Goal: Task Accomplishment & Management: Manage account settings

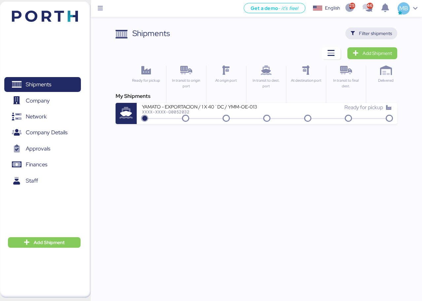
click at [391, 31] on span "Filter shipments" at bounding box center [375, 33] width 33 height 8
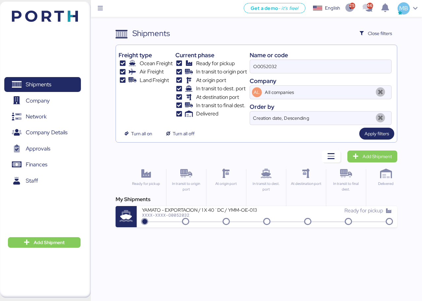
drag, startPoint x: 309, startPoint y: 63, endPoint x: 230, endPoint y: 57, distance: 79.2
click at [230, 57] on div "Freight type Ocean Freight Air Freight Land Freight Current phase Ready for pic…" at bounding box center [257, 86] width 276 height 77
paste input "O0052014"
type input "O0052014"
click at [242, 216] on div "XXXX-XXXX-O0052014" at bounding box center [204, 214] width 125 height 5
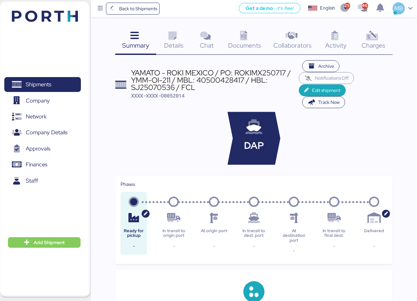
click at [377, 36] on icon at bounding box center [372, 36] width 14 height 10
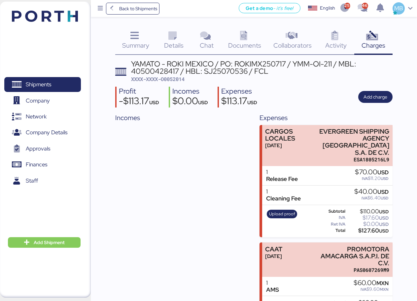
click at [173, 39] on icon at bounding box center [173, 36] width 14 height 10
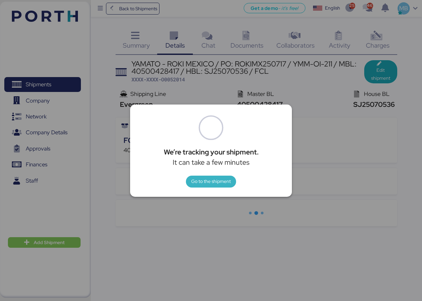
click at [219, 185] on span "Go to the shipment" at bounding box center [211, 181] width 40 height 8
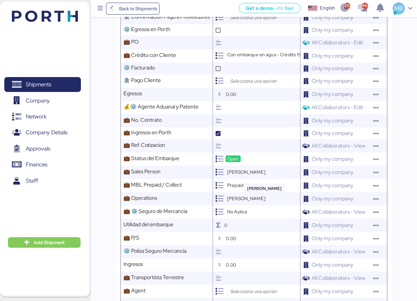
scroll to position [396, 0]
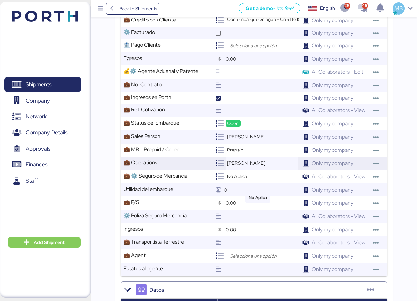
click at [251, 166] on span "[PERSON_NAME]" at bounding box center [246, 163] width 38 height 6
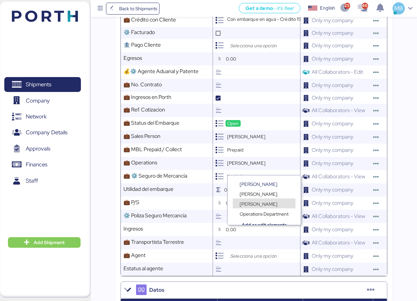
click at [259, 204] on span "[PERSON_NAME]" at bounding box center [259, 204] width 38 height 6
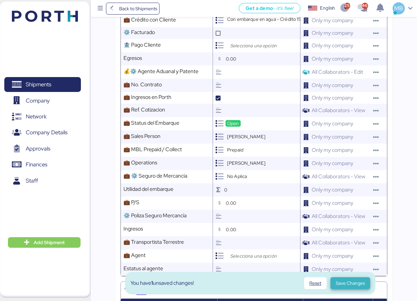
click at [341, 281] on span "Save Changes" at bounding box center [350, 283] width 29 height 8
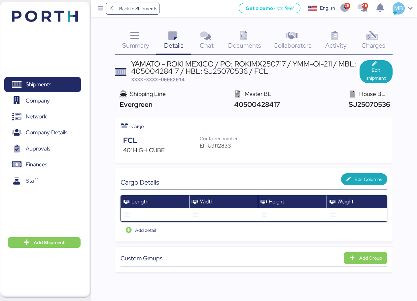
scroll to position [0, 0]
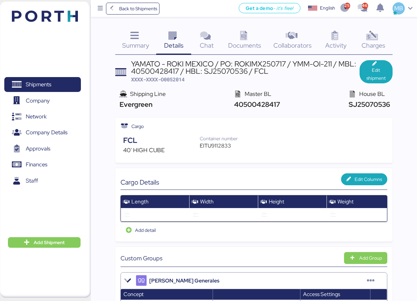
click at [250, 42] on span "Documents" at bounding box center [244, 45] width 33 height 9
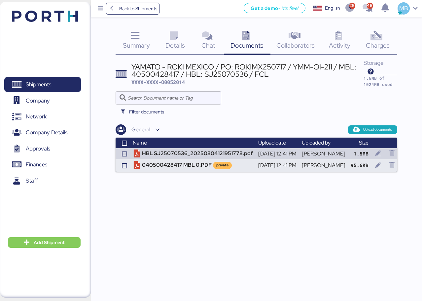
click at [386, 41] on span "Charges" at bounding box center [378, 45] width 24 height 9
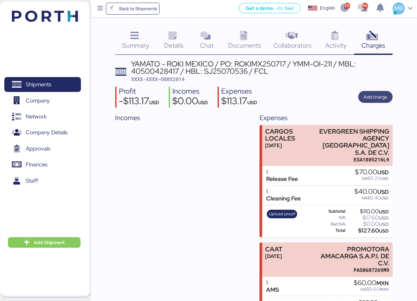
click at [374, 95] on span "Add charge" at bounding box center [376, 97] width 24 height 8
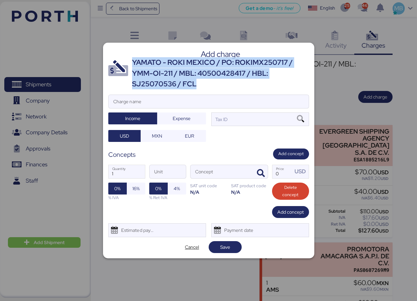
drag, startPoint x: 198, startPoint y: 83, endPoint x: 132, endPoint y: 60, distance: 69.0
click at [132, 60] on div "YAMATO - ROKI MEXICO / PO: ROKIMX250717 / YMM-OI-211 / MBL: 40500428417 / HBL: …" at bounding box center [220, 73] width 177 height 32
copy div "YAMATO - ROKI MEXICO / PO: ROKIMX250717 / YMM-OI-211 / MBL: 40500428417 / HBL: …"
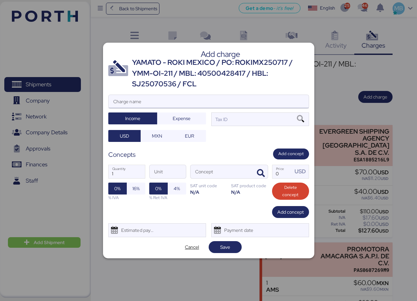
click at [176, 104] on input "Charge name" at bounding box center [209, 101] width 200 height 13
paste input "YAMATO - ROKI MEXICO / PO: ROKIMX250717 / YMM-OI-211 / MBL: 40500428417 / HBL: …"
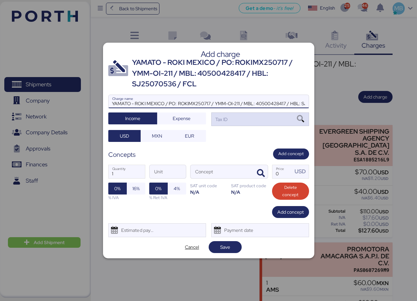
scroll to position [0, 40]
type input "YAMATO - ROKI MEXICO / PO: ROKIMX250717 / YMM-OI-211 / MBL: 40500428417 / HBL: …"
click at [249, 122] on div "Tax ID" at bounding box center [260, 118] width 98 height 13
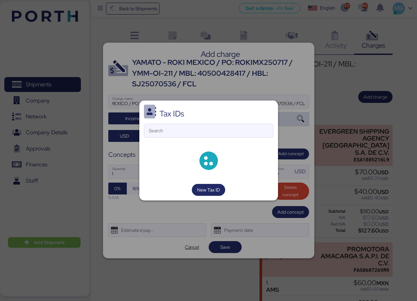
scroll to position [0, 0]
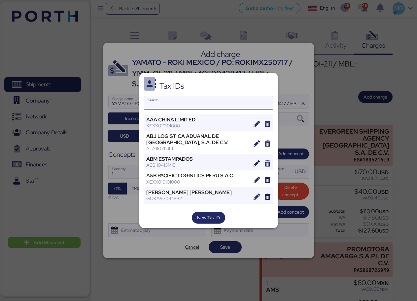
click at [199, 100] on input "Search" at bounding box center [208, 102] width 129 height 13
type input "a"
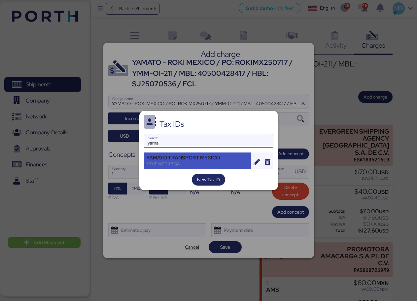
type input "yama"
click at [199, 158] on div "YAMATO TRANSPORT MEXICO" at bounding box center [197, 158] width 103 height 6
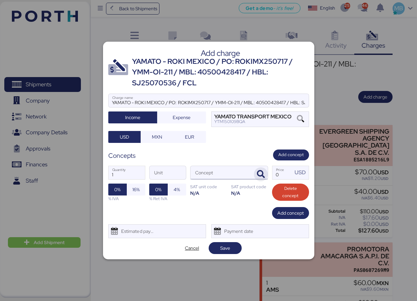
click at [262, 171] on icon "button" at bounding box center [261, 174] width 8 height 8
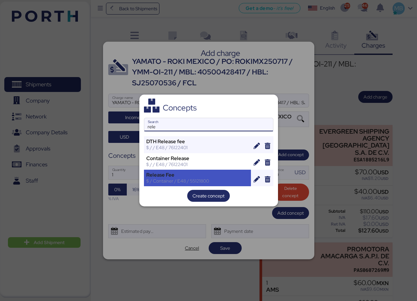
type input "rele"
click at [215, 183] on div "$ / Container / E48 / 55121800" at bounding box center [197, 181] width 103 height 6
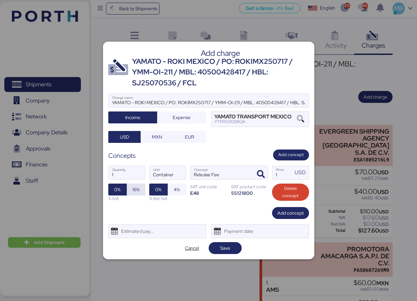
click at [140, 191] on span "16%" at bounding box center [136, 189] width 19 height 12
click at [282, 173] on input "1" at bounding box center [283, 172] width 20 height 13
type input "140"
click at [294, 211] on span "Add concept" at bounding box center [291, 213] width 26 height 8
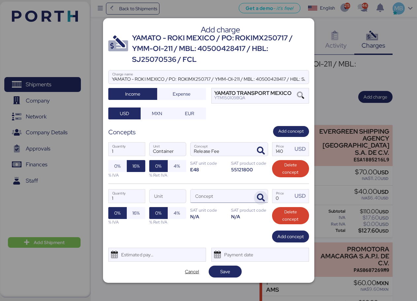
click at [260, 195] on icon "button" at bounding box center [261, 198] width 8 height 8
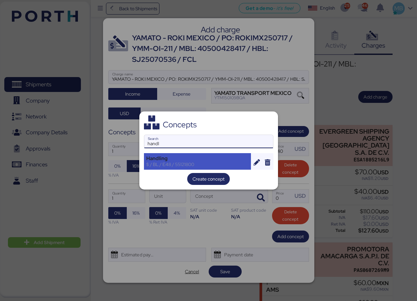
type input "handl"
click at [176, 159] on div "Handling" at bounding box center [197, 158] width 103 height 6
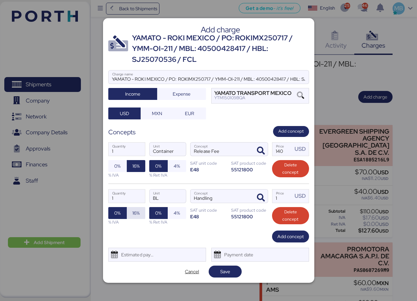
click at [137, 213] on span "16%" at bounding box center [135, 213] width 7 height 8
drag, startPoint x: 285, startPoint y: 199, endPoint x: 259, endPoint y: 196, distance: 25.6
click at [259, 196] on div "1 Quantity BL Unit Handling Concept 1 Price USD 0% 16% % IVA 0% 4% % Ret IVA SA…" at bounding box center [208, 206] width 201 height 47
type input "36"
click at [291, 240] on span "Add concept" at bounding box center [291, 236] width 26 height 8
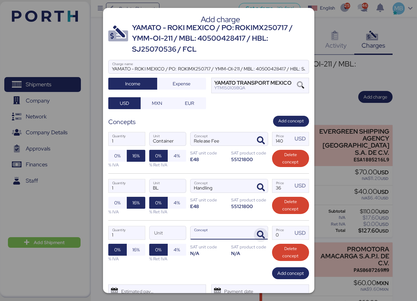
click at [259, 236] on icon "button" at bounding box center [261, 235] width 8 height 8
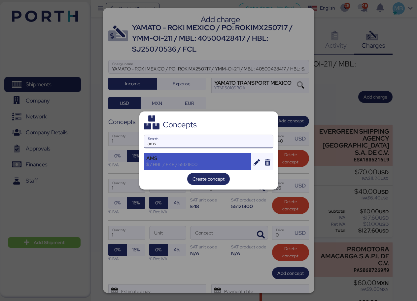
type input "ams"
click at [206, 163] on div "$ / HBL / E48 / 55121800" at bounding box center [197, 164] width 103 height 6
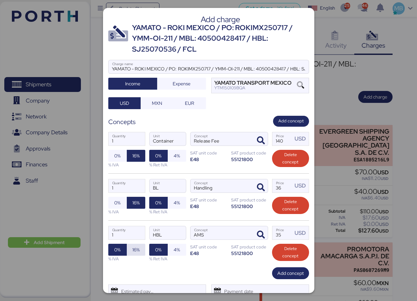
click at [137, 253] on span "16%" at bounding box center [135, 249] width 7 height 8
drag, startPoint x: 276, startPoint y: 231, endPoint x: 259, endPoint y: 231, distance: 16.5
click at [259, 231] on div "1 Quantity HBL Unit AMS Concept 35 Price USD 0% 16% % IVA 0% 4% % Ret IVA SAT u…" at bounding box center [208, 243] width 201 height 47
type input "5"
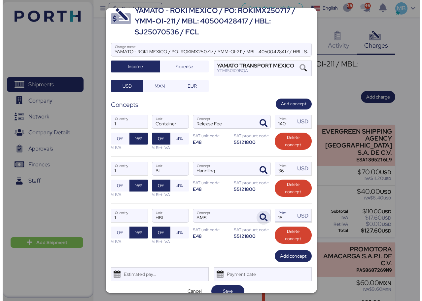
scroll to position [26, 0]
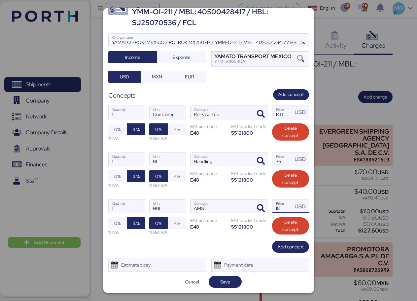
type input "18"
click at [239, 280] on div "Cancel Save" at bounding box center [208, 282] width 201 height 12
click at [227, 282] on span "Save" at bounding box center [225, 282] width 10 height 8
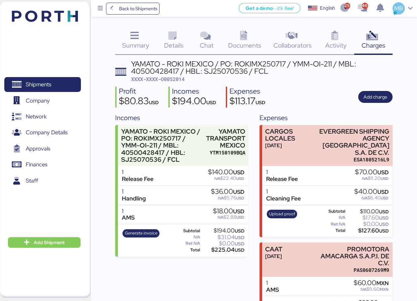
click at [180, 78] on span "XXXX-XXXX-O0052014" at bounding box center [158, 79] width 54 height 7
copy span "O0052014"
click at [55, 80] on span "Shipments" at bounding box center [42, 85] width 71 height 10
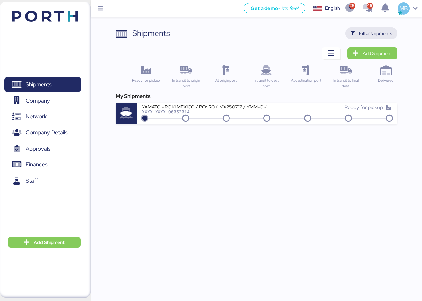
click at [384, 31] on span "Filter shipments" at bounding box center [375, 33] width 33 height 8
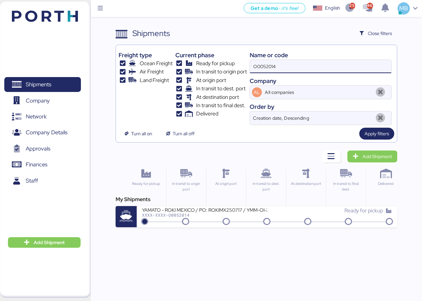
drag, startPoint x: 304, startPoint y: 69, endPoint x: 243, endPoint y: 67, distance: 61.1
click at [247, 67] on div "Freight type Ocean Freight Air Freight Land Freight Current phase Ready for pic…" at bounding box center [257, 86] width 276 height 77
paste input "O0052063"
type input "O0052063"
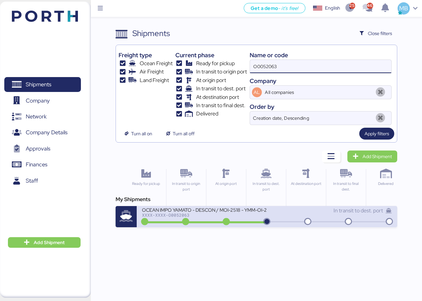
click at [274, 216] on div "In transit to dest. port" at bounding box center [329, 213] width 125 height 14
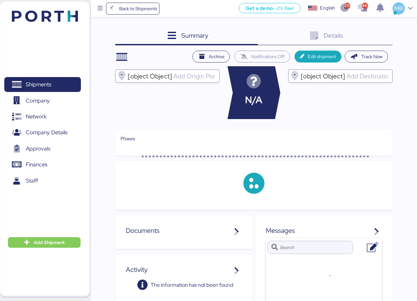
click at [385, 34] on div "Details 0" at bounding box center [325, 36] width 135 height 18
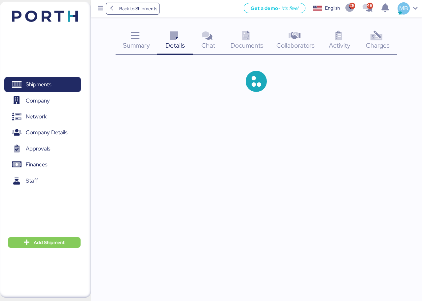
click at [383, 39] on icon at bounding box center [377, 36] width 14 height 10
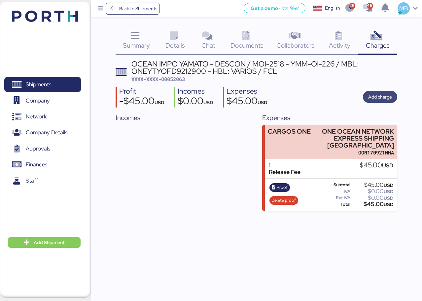
click at [385, 98] on span "Add charge" at bounding box center [380, 97] width 24 height 8
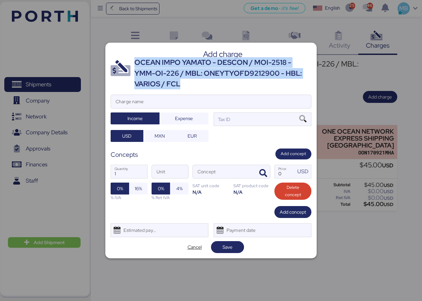
drag, startPoint x: 184, startPoint y: 81, endPoint x: 137, endPoint y: 63, distance: 51.0
click at [137, 63] on div "OCEAN IMPO YAMATO - DESCON / MOI-2518 - YMM-OI-226 / MBL: ONEYTYOFD9212900 - HB…" at bounding box center [222, 73] width 177 height 32
copy div "OCEAN IMPO YAMATO - DESCON / MOI-2518 - YMM-OI-226 / MBL: ONEYTYOFD9212900 - HB…"
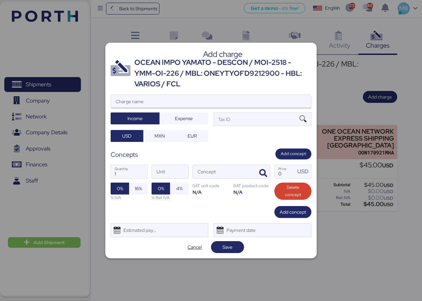
click at [169, 97] on input "Charge name" at bounding box center [211, 101] width 200 height 13
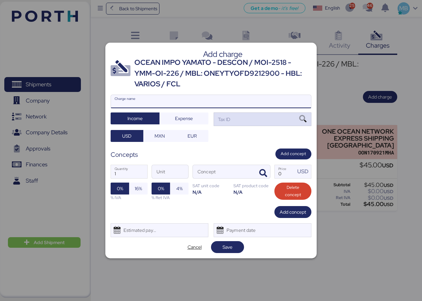
paste input "OCEAN IMPO YAMATO - DESCON / MOI-2518 - YMM-OI-226 / MBL: ONEYTYOFD9212900 - HB…"
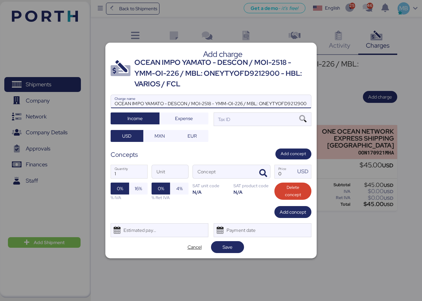
scroll to position [0, 47]
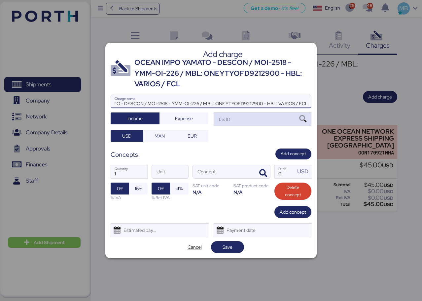
type input "OCEAN IMPO YAMATO - DESCON / MOI-2518 - YMM-OI-226 / MBL: ONEYTYOFD9212900 - HB…"
click at [257, 121] on div "Tax ID" at bounding box center [263, 118] width 98 height 13
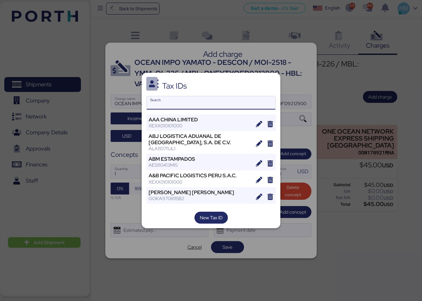
click at [199, 104] on input "Search" at bounding box center [211, 102] width 129 height 13
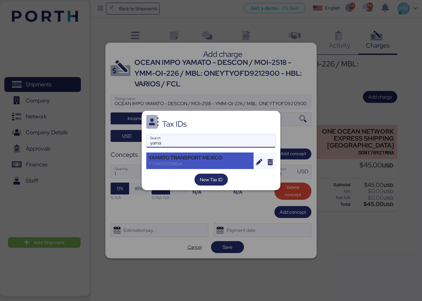
type input "yama"
click at [195, 160] on div "YAMATO TRANSPORT MEXICO" at bounding box center [200, 158] width 103 height 6
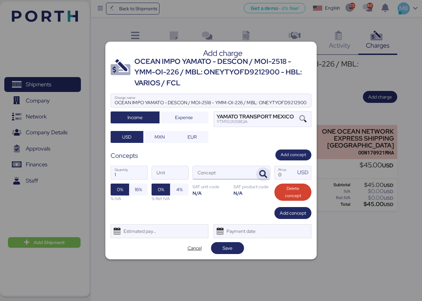
click at [261, 173] on icon "button" at bounding box center [263, 174] width 8 height 8
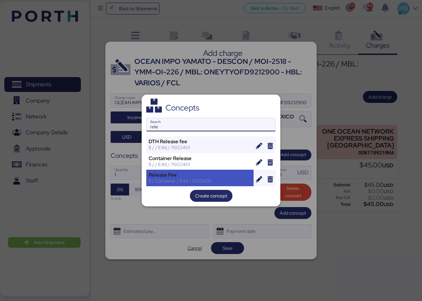
type input "rele"
click at [195, 172] on div "Release Fee" at bounding box center [200, 175] width 103 height 6
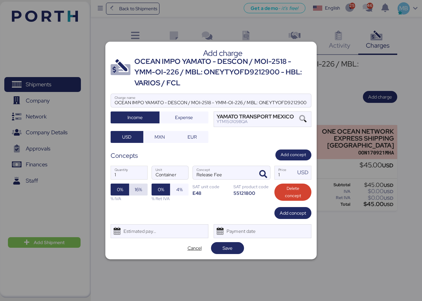
click at [142, 189] on span "16%" at bounding box center [138, 189] width 7 height 8
click at [284, 170] on input "1" at bounding box center [285, 172] width 20 height 13
type input "70"
click at [303, 217] on span "Add concept" at bounding box center [293, 213] width 26 height 8
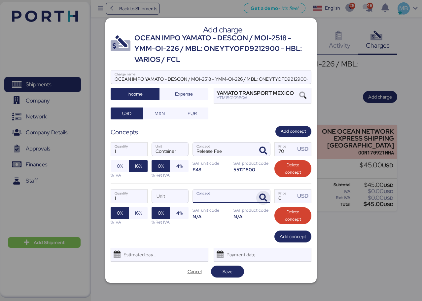
click at [266, 198] on icon "button" at bounding box center [263, 198] width 8 height 8
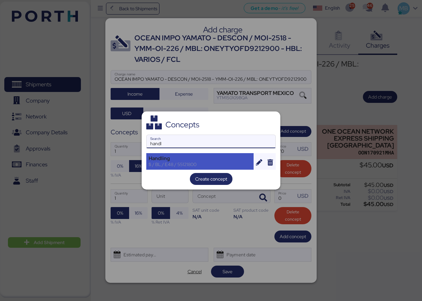
type input "handl"
click at [192, 163] on div "$ / BL / E48 / 55121800" at bounding box center [200, 164] width 103 height 6
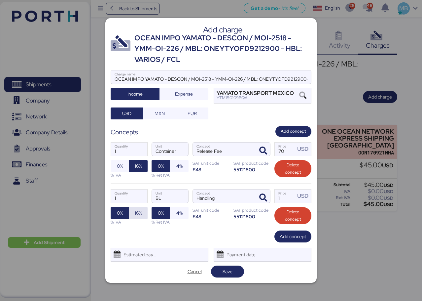
click at [142, 214] on span "16%" at bounding box center [138, 213] width 7 height 8
drag, startPoint x: 281, startPoint y: 199, endPoint x: 267, endPoint y: 199, distance: 14.5
click at [267, 199] on div "1 Quantity BL Unit Handling Concept 1 Price USD 0% 16% % IVA 0% 4% % Ret IVA SA…" at bounding box center [211, 206] width 201 height 47
type input "36"
click at [287, 234] on span "Add concept" at bounding box center [293, 236] width 26 height 8
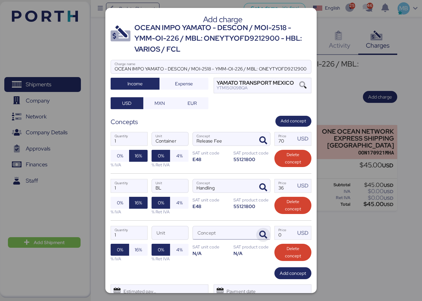
click at [260, 235] on icon "button" at bounding box center [263, 235] width 8 height 8
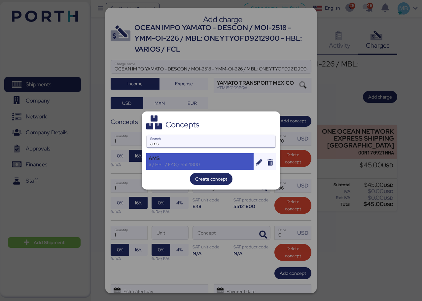
type input "ams"
click at [197, 161] on div "$ / HBL / E48 / 55121800" at bounding box center [200, 164] width 103 height 6
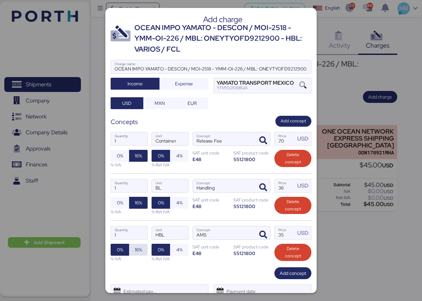
click at [135, 246] on span "16%" at bounding box center [138, 249] width 7 height 8
drag, startPoint x: 288, startPoint y: 235, endPoint x: 270, endPoint y: 233, distance: 17.9
click at [270, 233] on div "1 Quantity HBL Unit AMS Concept 35 Price USD 0% 16% % IVA 0% 4% % Ret IVA SAT u…" at bounding box center [211, 243] width 201 height 47
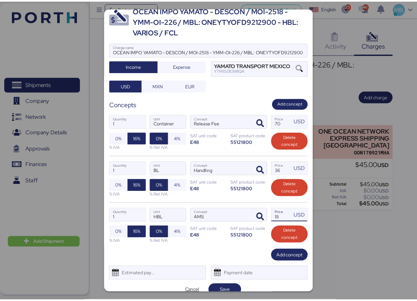
scroll to position [26, 0]
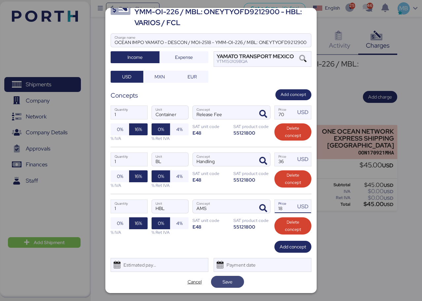
type input "18"
click at [237, 282] on span "Save" at bounding box center [227, 282] width 33 height 12
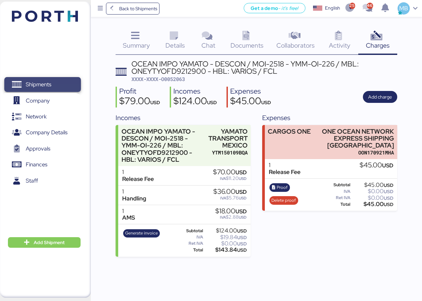
click at [50, 80] on span "Shipments" at bounding box center [42, 85] width 71 height 10
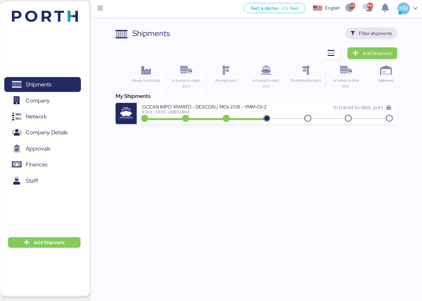
click at [382, 30] on span "Filter shipments" at bounding box center [375, 33] width 33 height 8
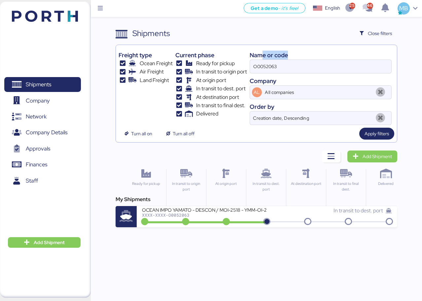
drag, startPoint x: 282, startPoint y: 57, endPoint x: 258, endPoint y: 58, distance: 24.1
click at [258, 57] on div "Name or code" at bounding box center [321, 55] width 142 height 9
click at [307, 68] on input "O0052063" at bounding box center [320, 66] width 141 height 13
drag, startPoint x: 310, startPoint y: 68, endPoint x: 230, endPoint y: 68, distance: 80.0
click at [230, 68] on div "Freight type Ocean Freight Air Freight Land Freight Current phase Ready for pic…" at bounding box center [257, 86] width 276 height 77
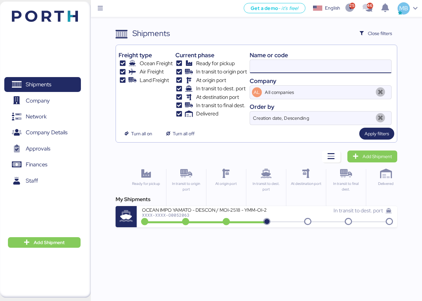
paste input "O0052053"
type input "O0052053"
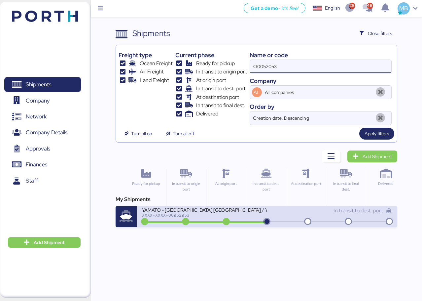
click at [274, 213] on div "In transit to dest. port" at bounding box center [329, 210] width 125 height 8
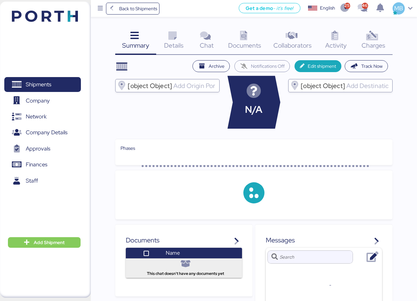
click at [245, 41] on icon at bounding box center [244, 36] width 14 height 10
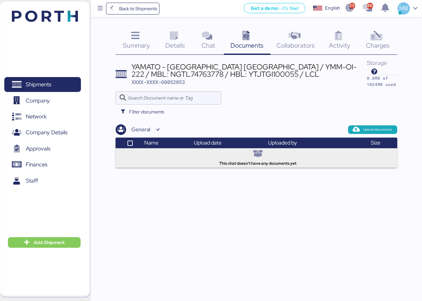
click at [369, 33] on div "Charges 0" at bounding box center [377, 40] width 39 height 27
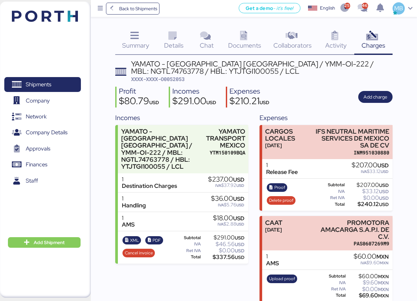
click at [374, 42] on span "Charges" at bounding box center [374, 45] width 24 height 9
